Goal: Transaction & Acquisition: Purchase product/service

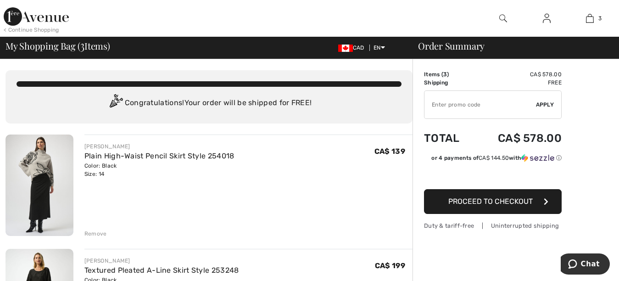
click at [45, 207] on img at bounding box center [40, 184] width 68 height 101
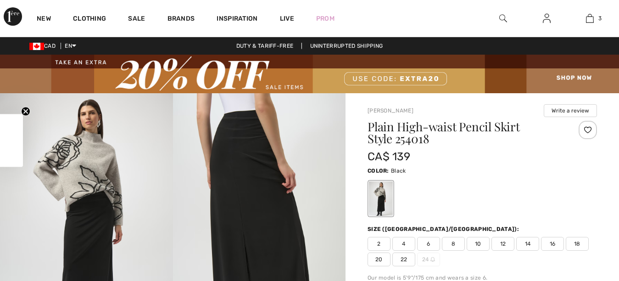
checkbox input "true"
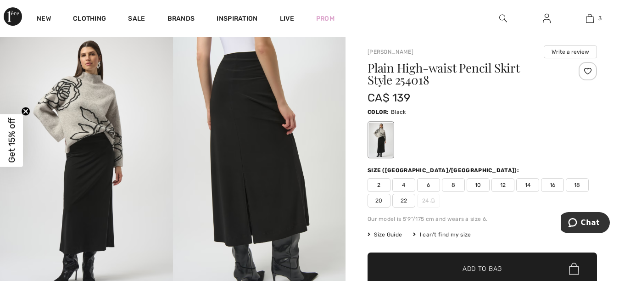
scroll to position [67, 0]
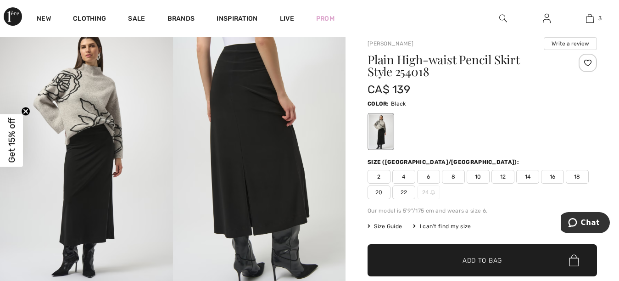
click at [385, 225] on span "Size Guide" at bounding box center [385, 226] width 34 height 8
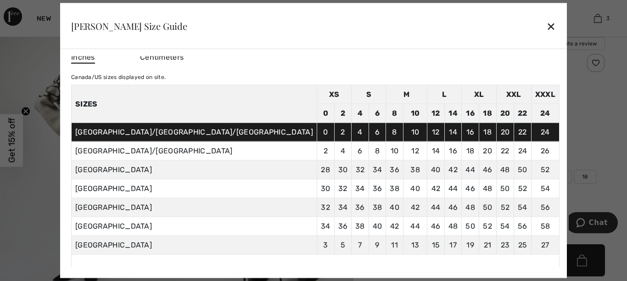
scroll to position [0, 0]
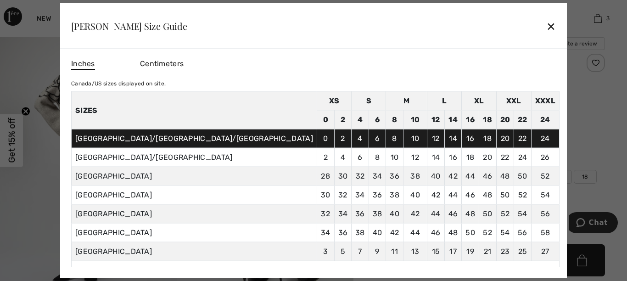
click at [546, 27] on div "✕" at bounding box center [551, 25] width 10 height 19
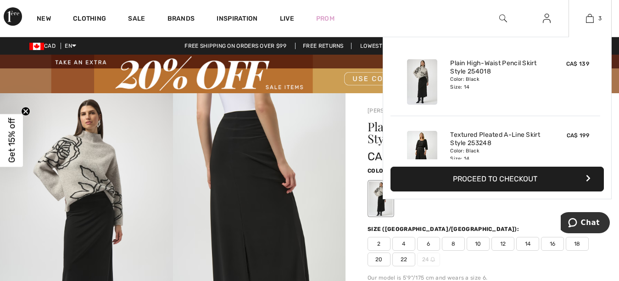
click at [419, 145] on img at bounding box center [422, 153] width 30 height 45
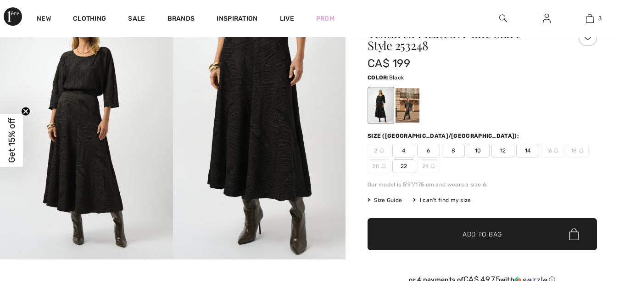
click at [92, 170] on img at bounding box center [86, 129] width 173 height 259
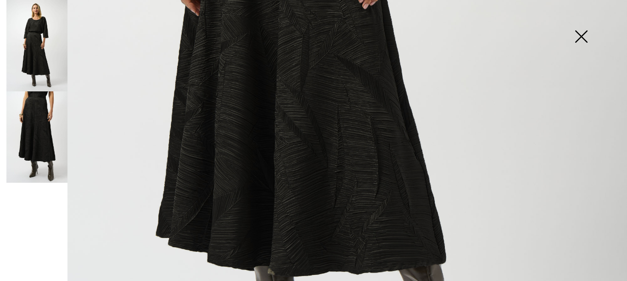
scroll to position [536, 0]
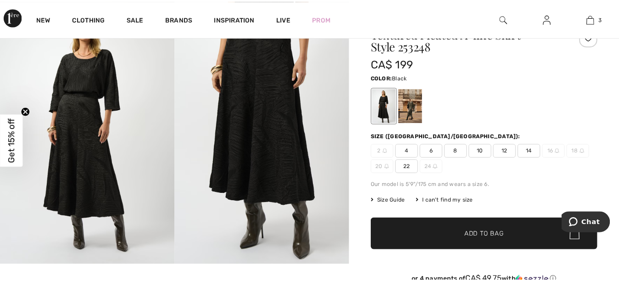
scroll to position [93, 0]
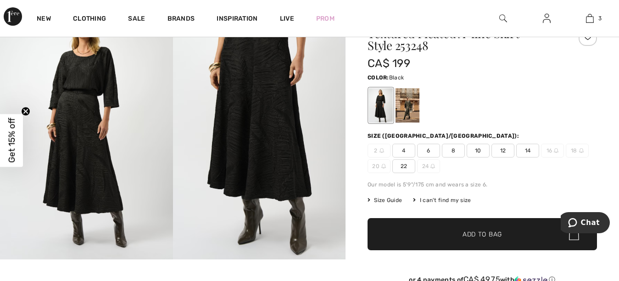
click at [240, 121] on img at bounding box center [259, 129] width 173 height 259
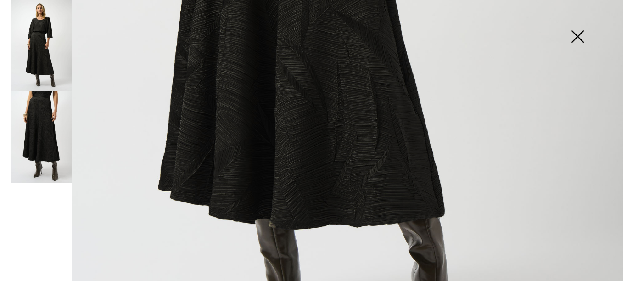
scroll to position [94, 0]
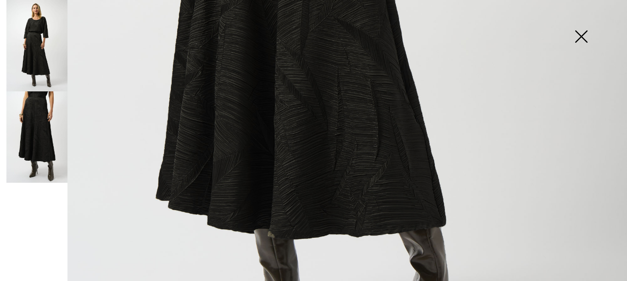
click at [580, 39] on img at bounding box center [581, 37] width 46 height 47
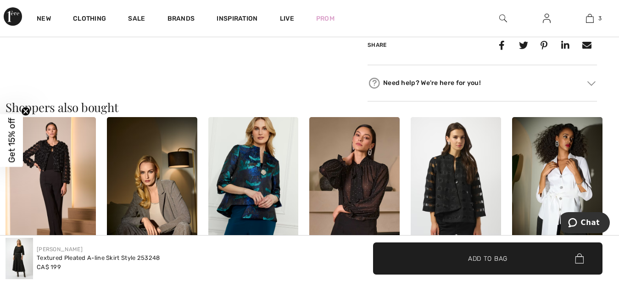
scroll to position [808, 0]
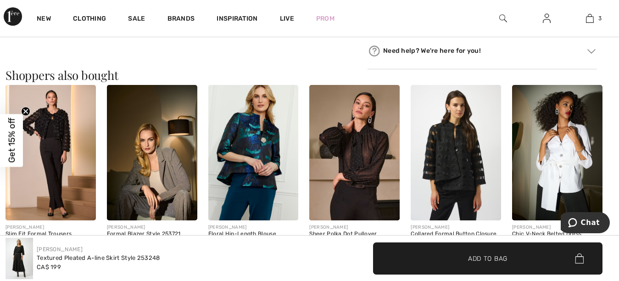
click at [258, 152] on img at bounding box center [253, 152] width 90 height 135
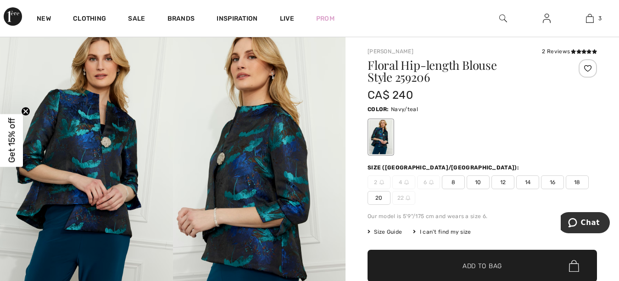
scroll to position [26, 0]
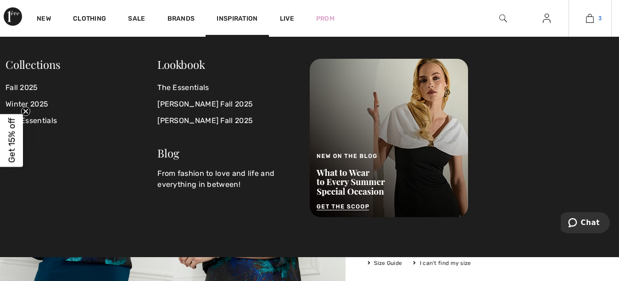
click at [587, 19] on img at bounding box center [590, 18] width 8 height 11
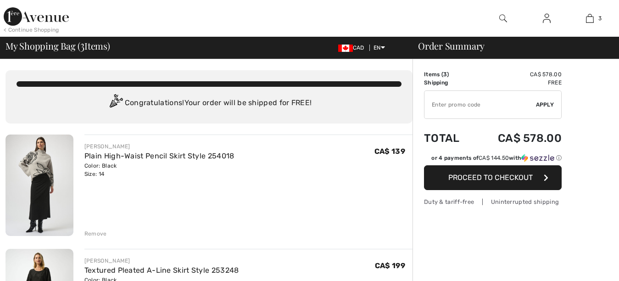
checkbox input "true"
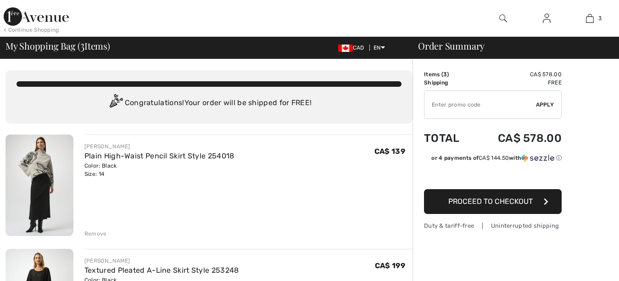
click at [39, 200] on img at bounding box center [40, 184] width 68 height 101
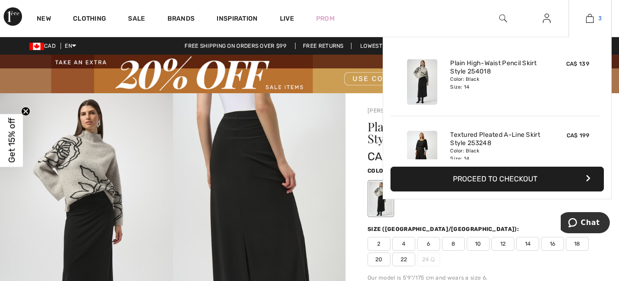
click at [589, 20] on img at bounding box center [590, 18] width 8 height 11
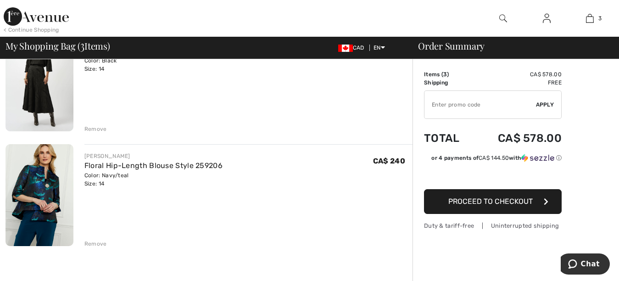
click at [38, 195] on img at bounding box center [40, 195] width 68 height 102
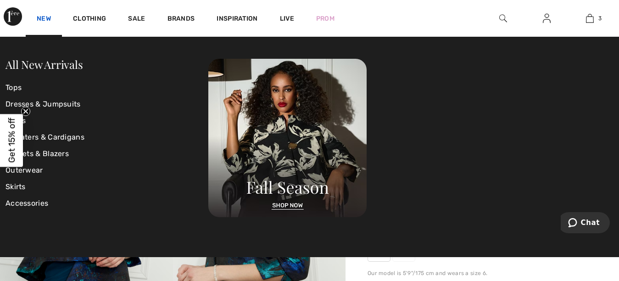
click at [41, 15] on link "New" at bounding box center [44, 20] width 14 height 10
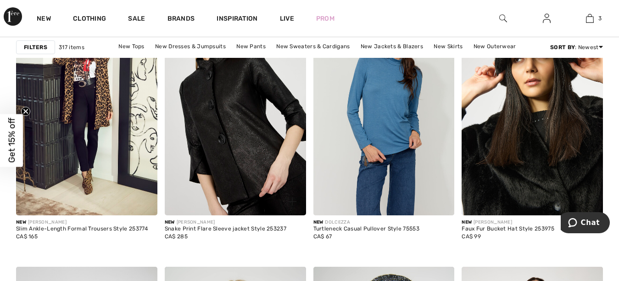
click at [226, 154] on img at bounding box center [235, 110] width 141 height 212
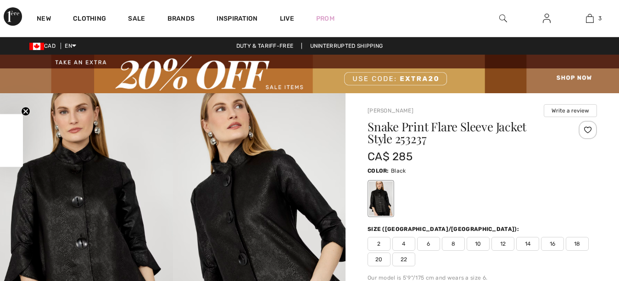
checkbox input "true"
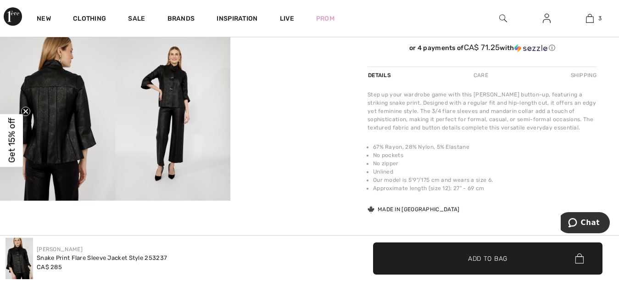
scroll to position [319, 0]
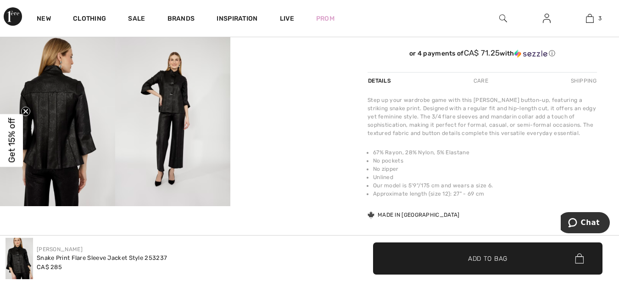
click at [47, 118] on img at bounding box center [57, 119] width 115 height 173
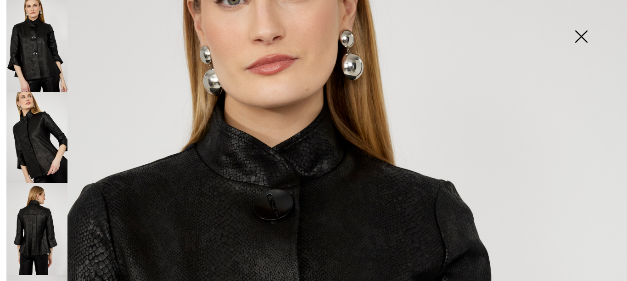
scroll to position [53, 0]
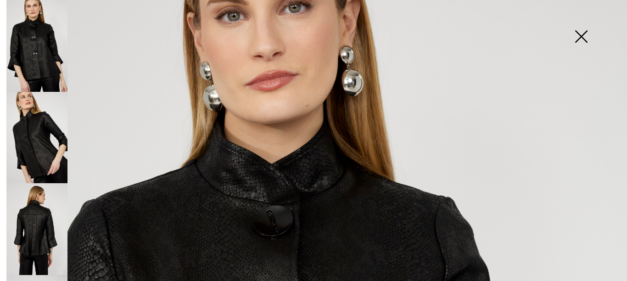
click at [579, 37] on img at bounding box center [581, 37] width 46 height 47
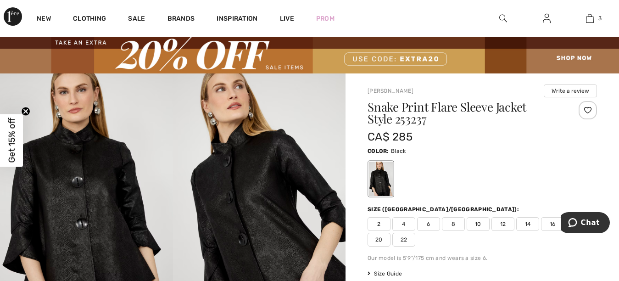
scroll to position [0, 0]
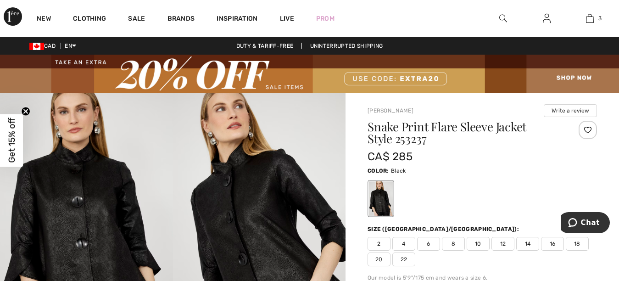
click at [525, 244] on span "14" at bounding box center [527, 244] width 23 height 14
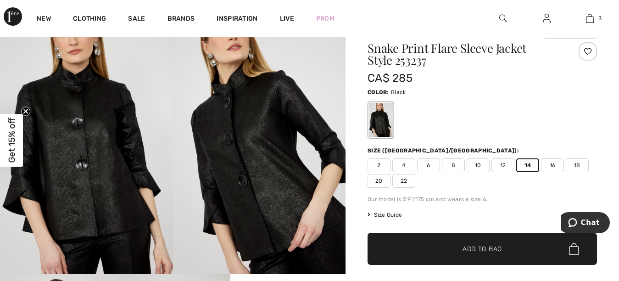
scroll to position [129, 0]
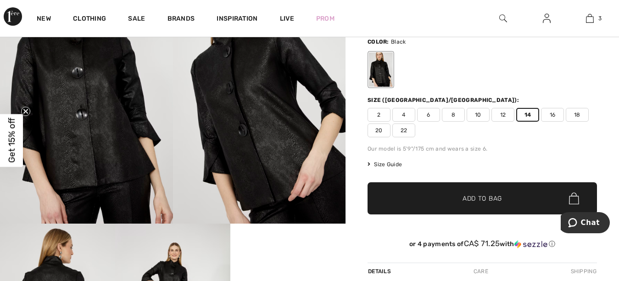
click at [503, 194] on span "✔ Added to Bag Add to Bag" at bounding box center [482, 198] width 229 height 32
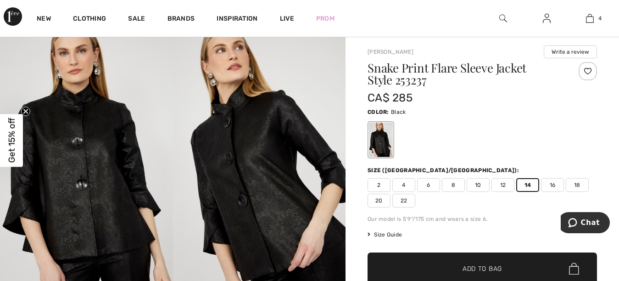
scroll to position [42, 0]
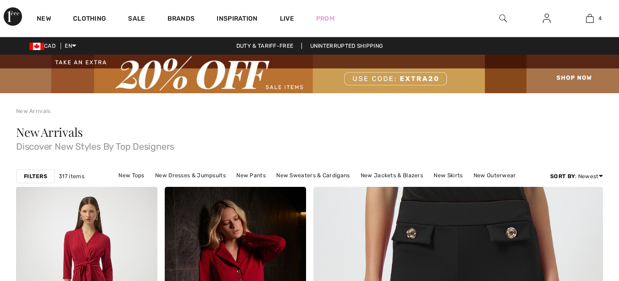
scroll to position [710, 0]
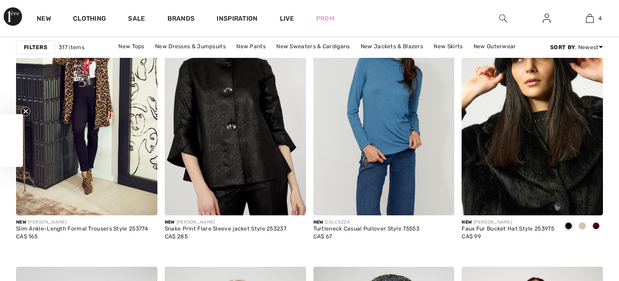
checkbox input "true"
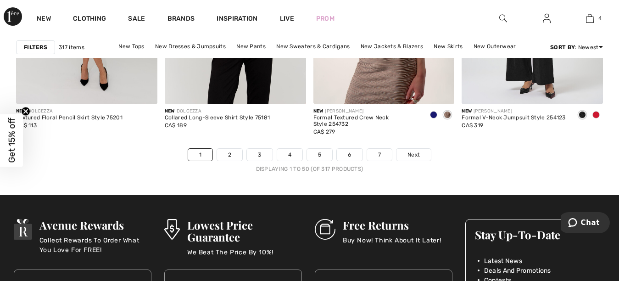
scroll to position [4044, 0]
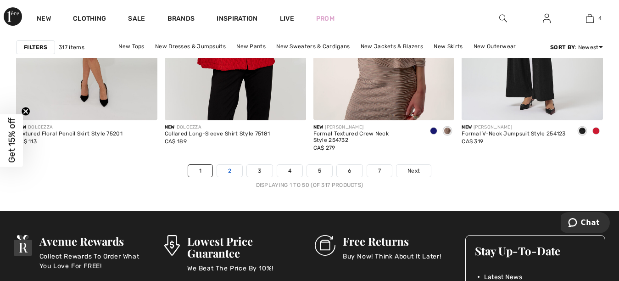
click at [231, 173] on link "2" at bounding box center [229, 171] width 25 height 12
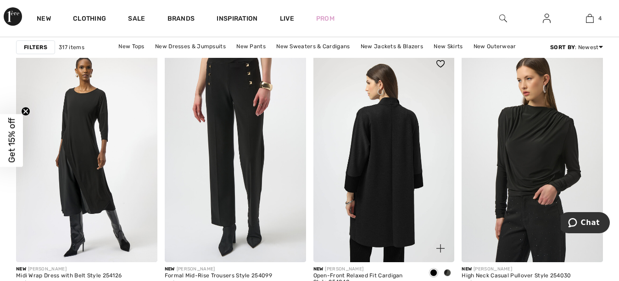
click at [398, 160] on img at bounding box center [383, 156] width 141 height 212
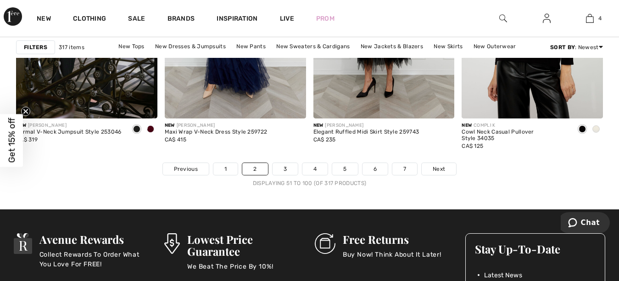
scroll to position [4094, 0]
